Goal: Task Accomplishment & Management: Manage account settings

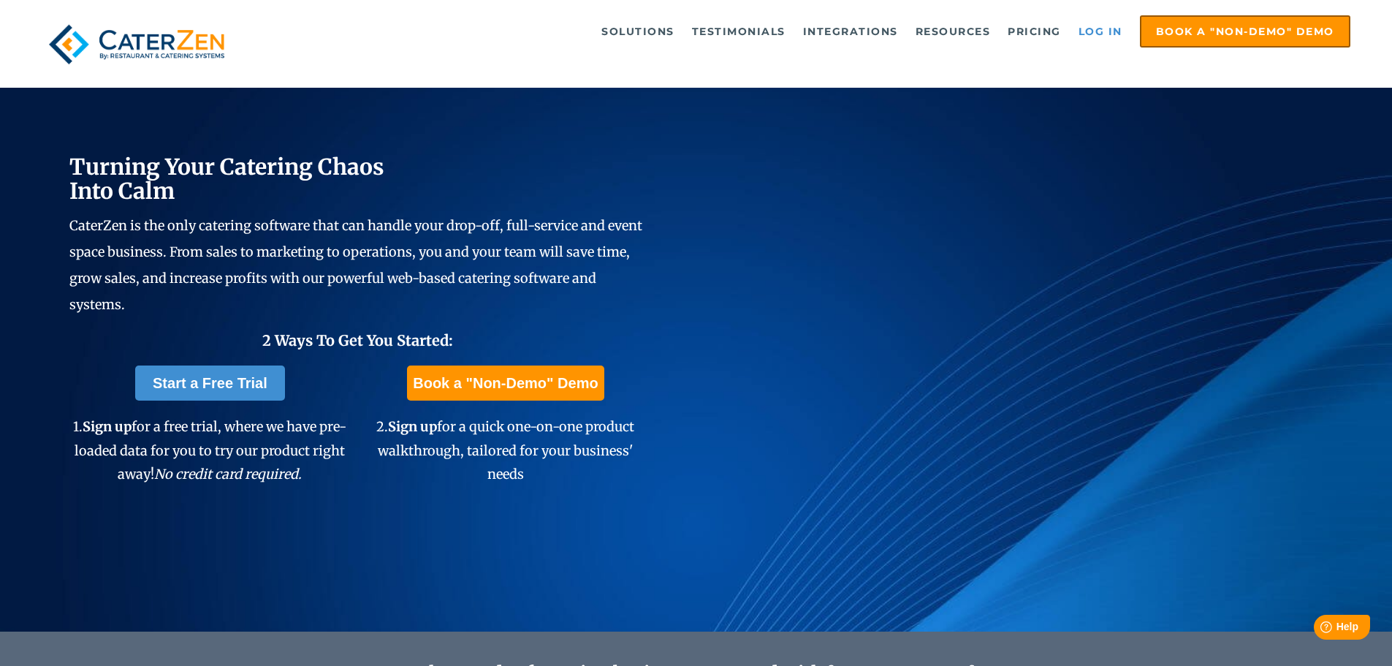
click at [1102, 25] on link "Log in" at bounding box center [1100, 31] width 58 height 29
click at [1101, 26] on link "Log in" at bounding box center [1100, 31] width 58 height 29
click at [1110, 34] on link "Log in" at bounding box center [1100, 31] width 58 height 29
